Goal: Task Accomplishment & Management: Use online tool/utility

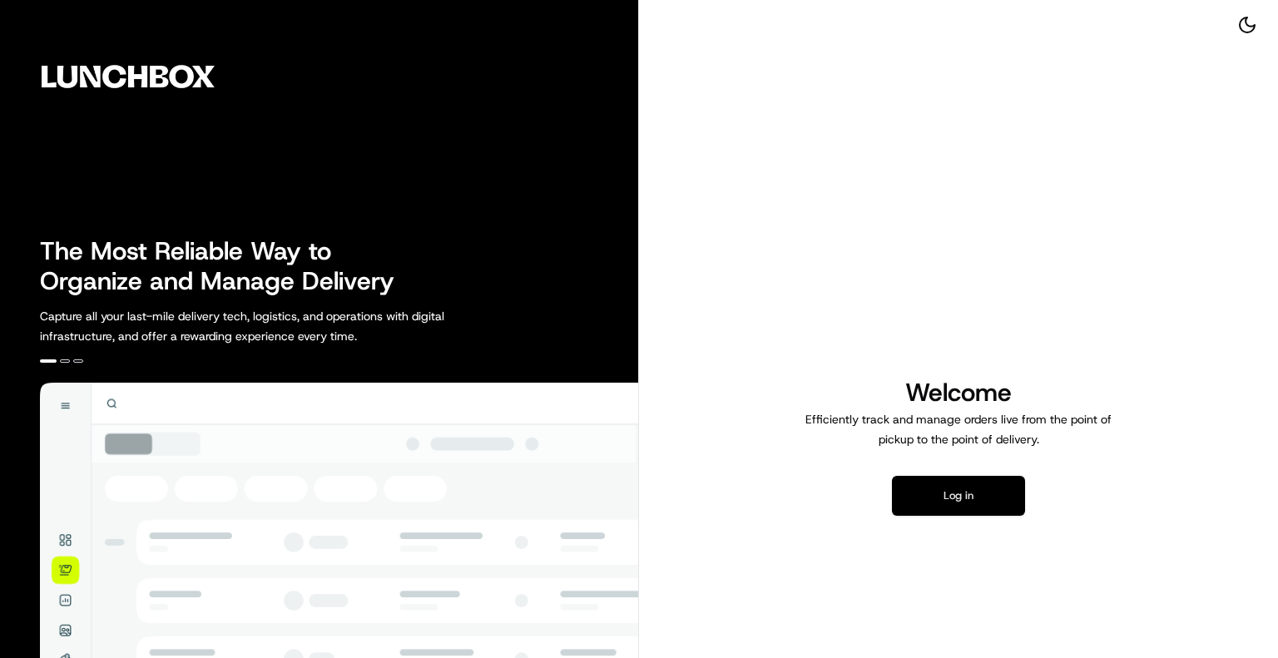
click at [987, 492] on button "Log in" at bounding box center [958, 496] width 133 height 40
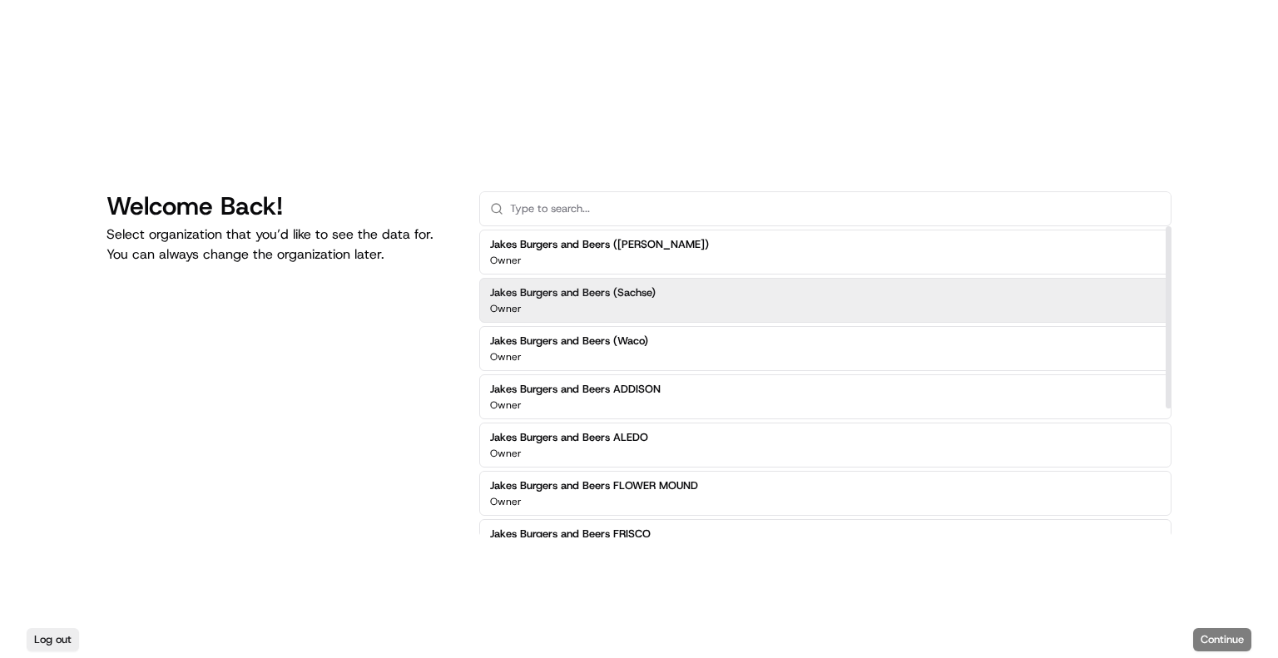
click at [649, 297] on h2 "Jakes Burgers and Beers (Sachse)" at bounding box center [573, 292] width 166 height 15
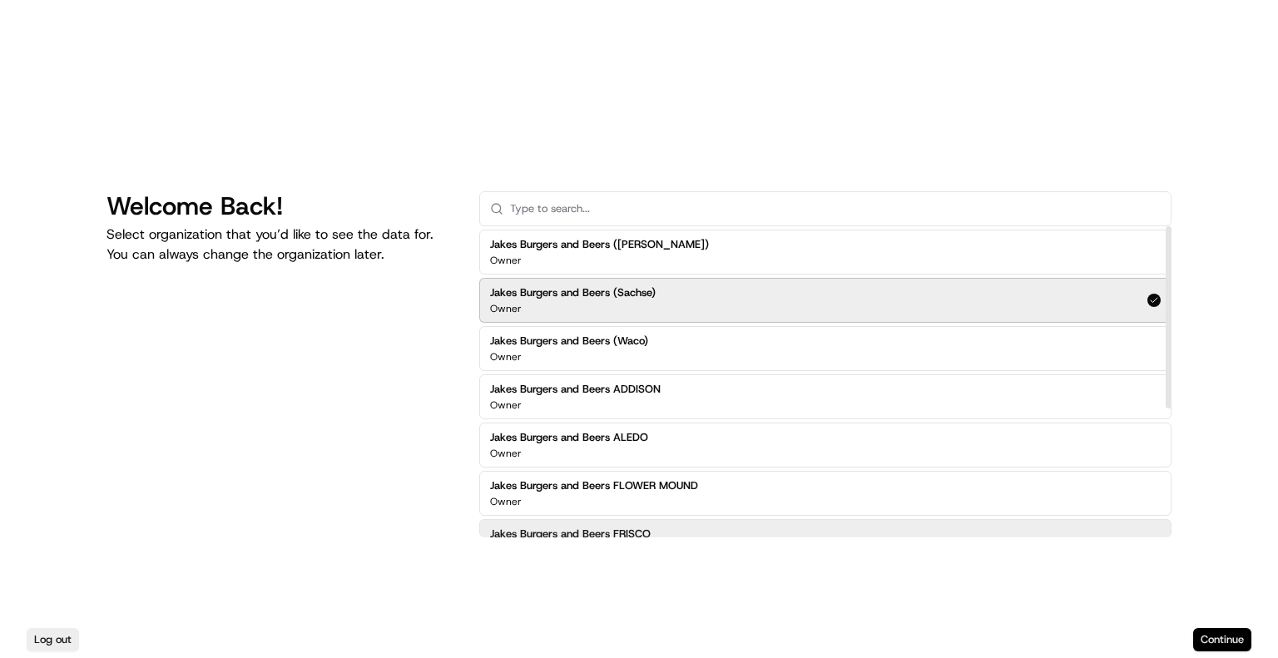
click at [1234, 633] on button "Continue" at bounding box center [1222, 639] width 58 height 23
